Goal: Information Seeking & Learning: Understand process/instructions

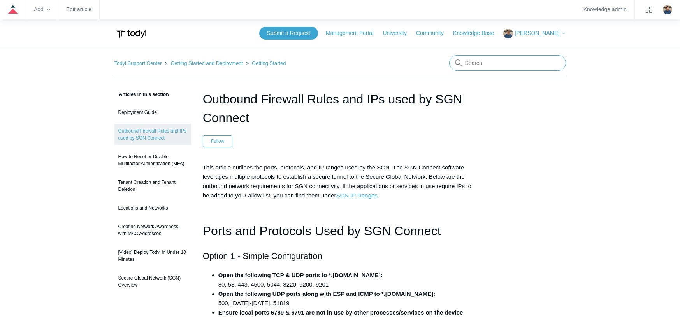
click at [481, 59] on input "Search" at bounding box center [507, 63] width 117 height 16
type input "uninstall"
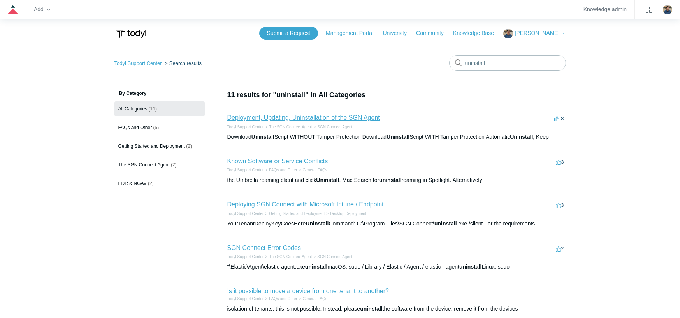
click at [313, 119] on link "Deployment, Updating, Uninstallation of the SGN Agent" at bounding box center [303, 117] width 153 height 7
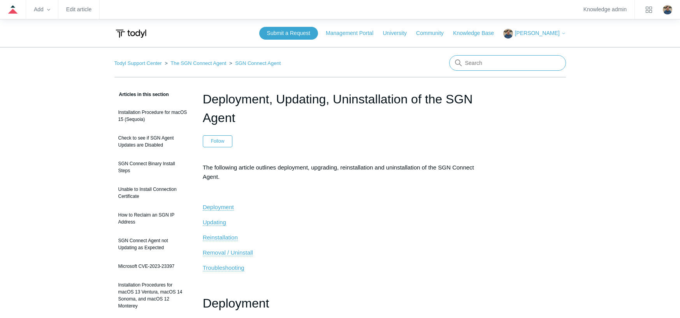
click at [479, 60] on input "Search" at bounding box center [507, 63] width 117 height 16
type input "error code"
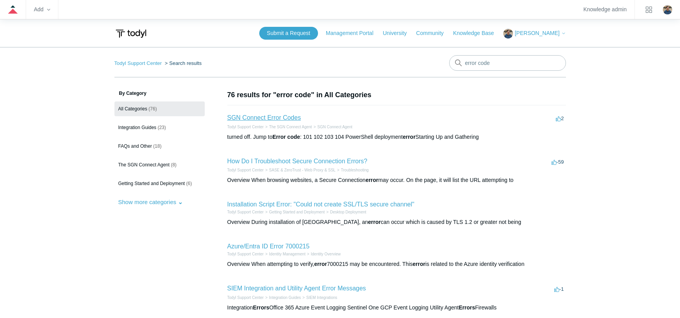
click at [257, 120] on link "SGN Connect Error Codes" at bounding box center [264, 117] width 74 height 7
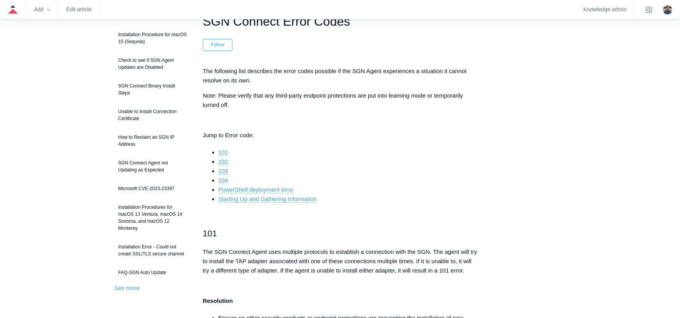
click at [225, 182] on link "104" at bounding box center [223, 180] width 10 height 7
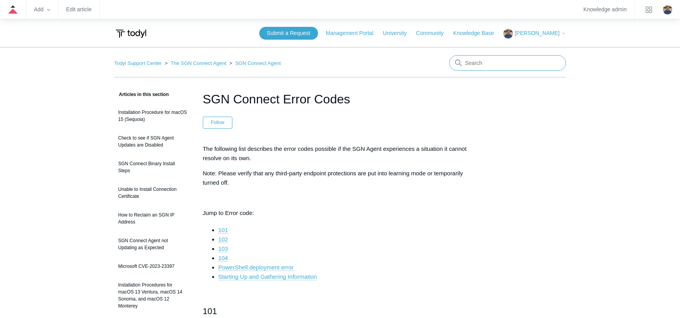
click at [489, 65] on input "Search" at bounding box center [507, 63] width 117 height 16
type input "MFA"
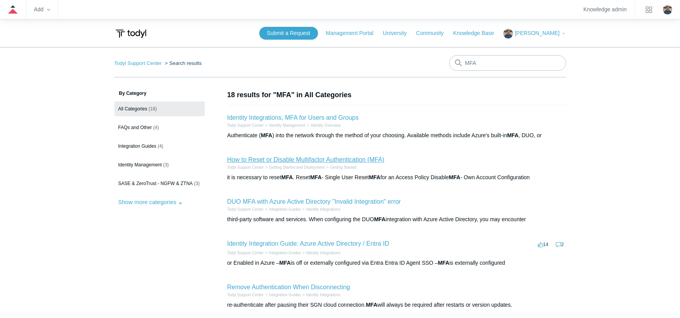
click at [303, 160] on link "How to Reset or Disable Multifactor Authentication (MFA)" at bounding box center [305, 160] width 157 height 7
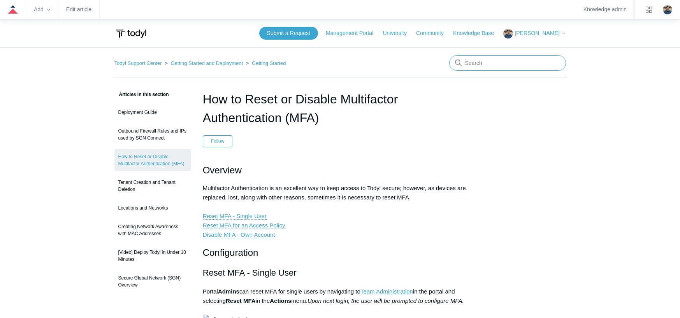
click at [492, 66] on input "Search" at bounding box center [507, 63] width 117 height 16
type input "team administration"
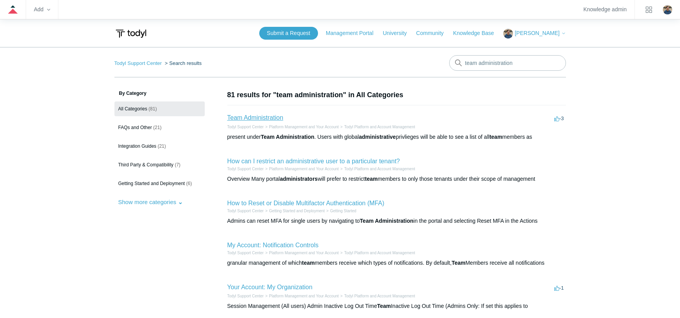
click at [264, 120] on link "Team Administration" at bounding box center [255, 117] width 56 height 7
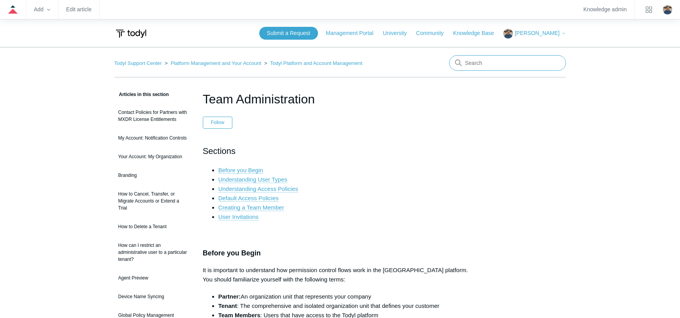
click at [496, 69] on input "Search" at bounding box center [507, 63] width 117 height 16
type input "MFA"
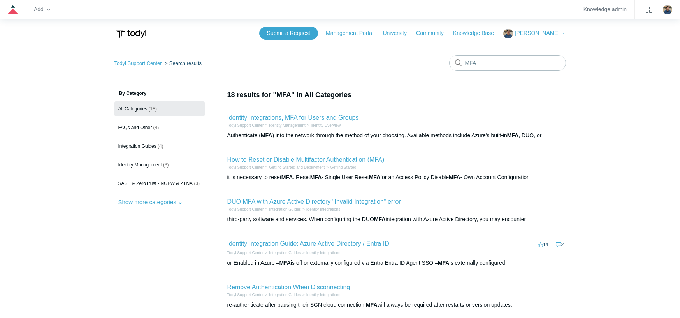
click at [294, 160] on link "How to Reset or Disable Multifactor Authentication (MFA)" at bounding box center [305, 160] width 157 height 7
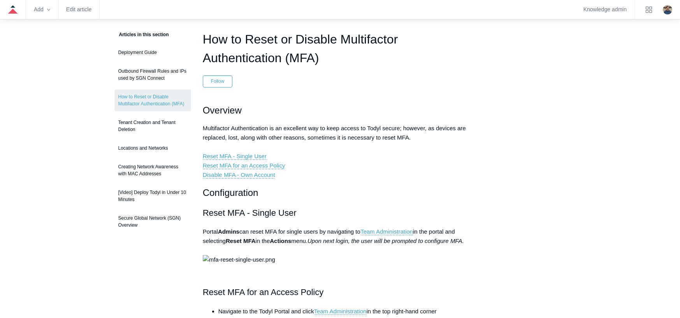
scroll to position [78, 0]
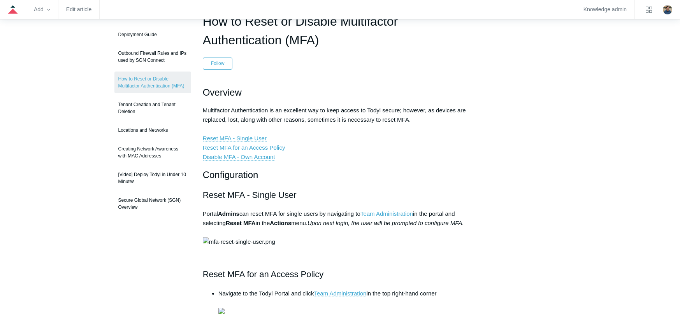
click at [393, 212] on link "Team Administration" at bounding box center [387, 214] width 53 height 7
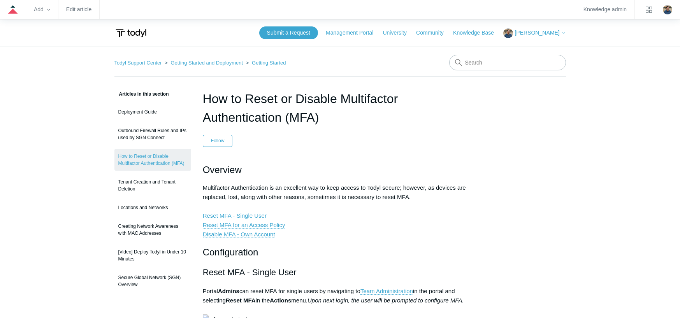
scroll to position [0, 0]
click at [481, 64] on input "Search" at bounding box center [507, 63] width 117 height 16
type input "access policy"
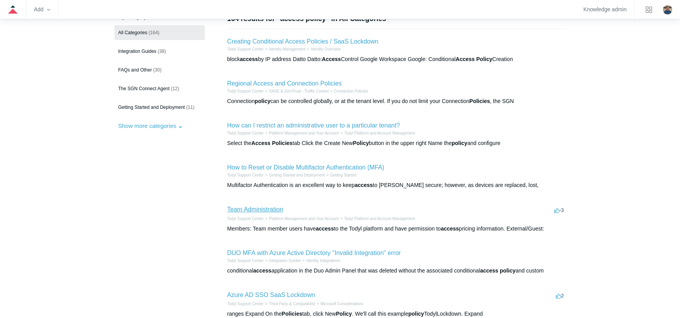
scroll to position [78, 0]
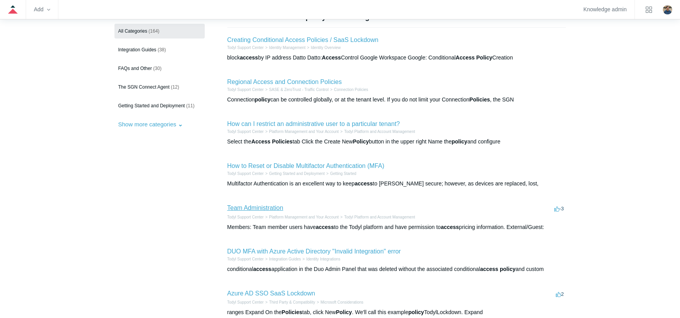
click at [260, 209] on link "Team Administration" at bounding box center [255, 208] width 56 height 7
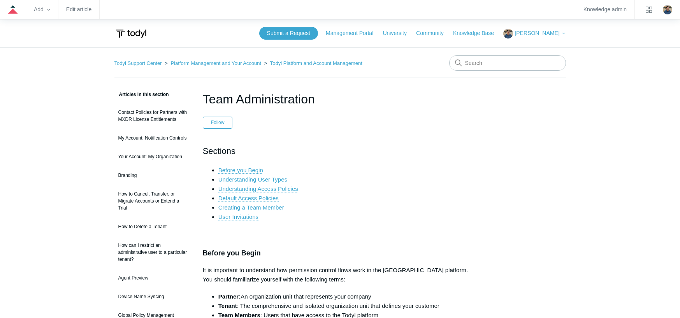
click at [233, 197] on link "Default Access Policies" at bounding box center [248, 198] width 60 height 7
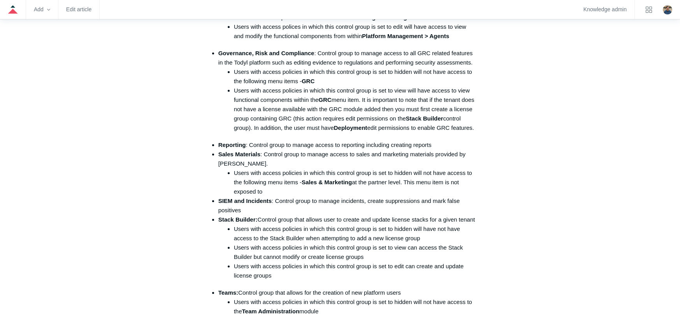
scroll to position [934, 0]
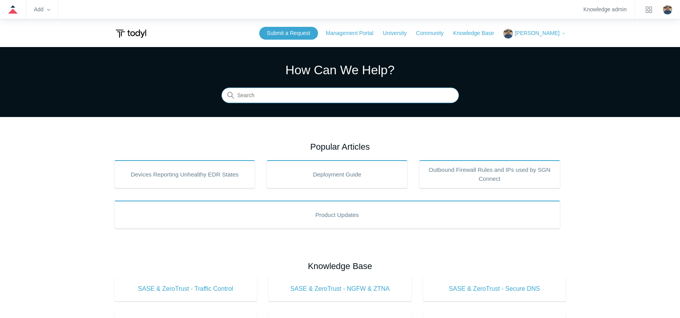
click at [285, 97] on input "Search" at bounding box center [341, 96] width 238 height 16
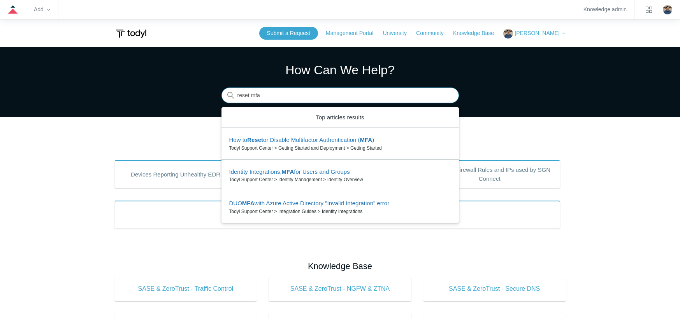
type input "reset mfa"
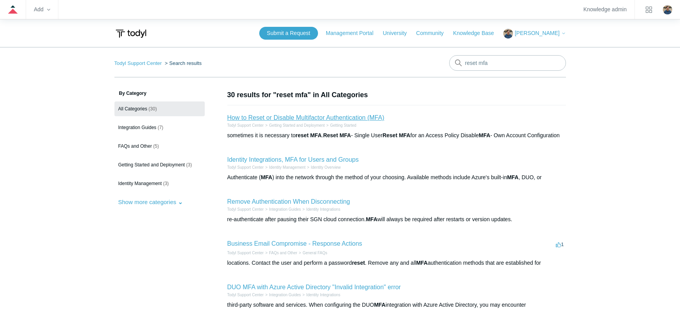
click at [285, 116] on link "How to Reset or Disable Multifactor Authentication (MFA)" at bounding box center [305, 117] width 157 height 7
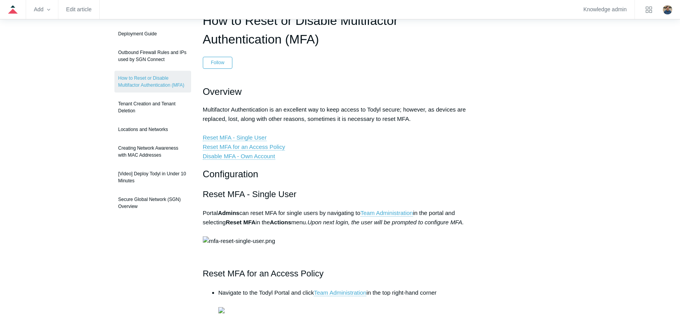
scroll to position [78, 0]
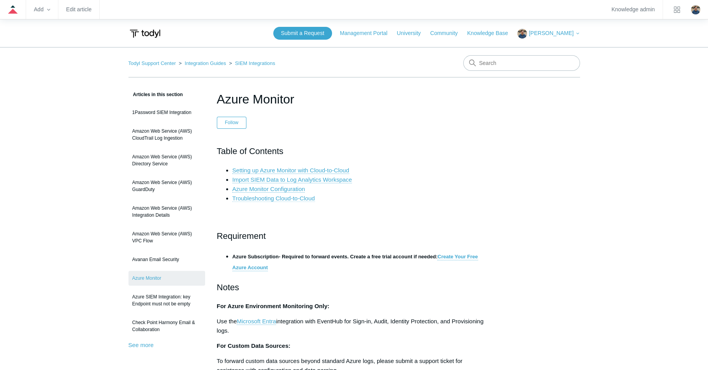
click at [257, 197] on link "Troubleshooting Cloud-to-Cloud" at bounding box center [273, 198] width 83 height 7
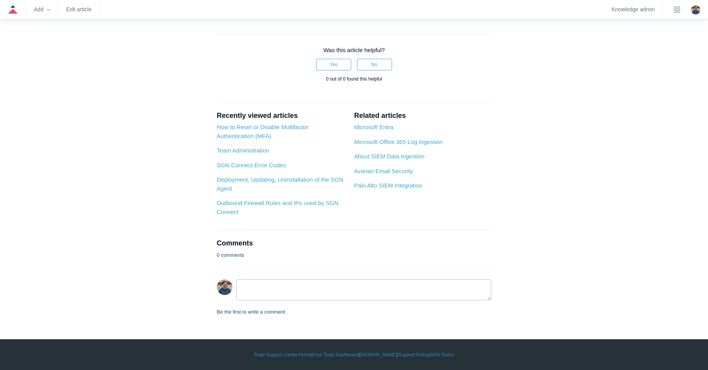
scroll to position [4154, 0]
